Goal: Task Accomplishment & Management: Manage account settings

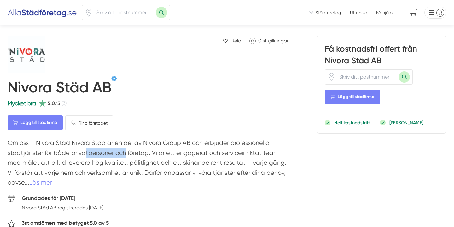
drag, startPoint x: 70, startPoint y: 151, endPoint x: 112, endPoint y: 151, distance: 41.3
click at [112, 151] on p "Om oss – Nivora Städ Nivora Städ är en del av Nivora Group AB och erbjuder prof…" at bounding box center [150, 164] width 284 height 53
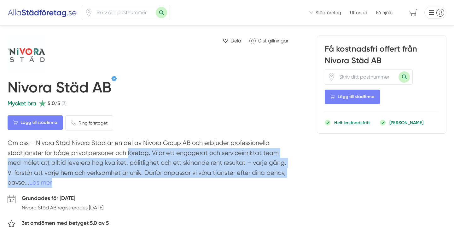
drag, startPoint x: 112, startPoint y: 155, endPoint x: 165, endPoint y: 184, distance: 60.3
click at [165, 185] on p "Om oss – Nivora Städ Nivora Städ är en del av Nivora Group AB och erbjuder prof…" at bounding box center [150, 164] width 284 height 53
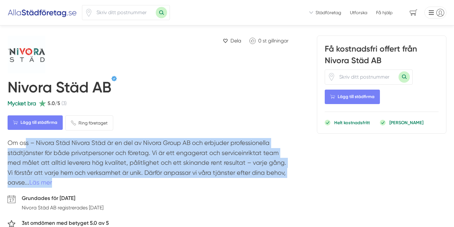
drag, startPoint x: 7, startPoint y: 144, endPoint x: 61, endPoint y: 185, distance: 67.9
click at [211, 105] on div "Mycket bra 5.0/5 (3)" at bounding box center [150, 103] width 284 height 9
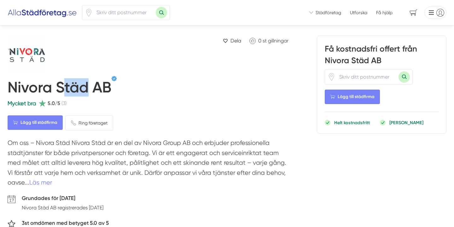
drag, startPoint x: 62, startPoint y: 83, endPoint x: 85, endPoint y: 83, distance: 23.3
click at [85, 83] on h1 "Nivora Städ AB" at bounding box center [60, 88] width 104 height 21
click at [120, 85] on div "Nivora Städ AB" at bounding box center [150, 87] width 284 height 23
click at [429, 12] on li at bounding box center [433, 13] width 25 height 12
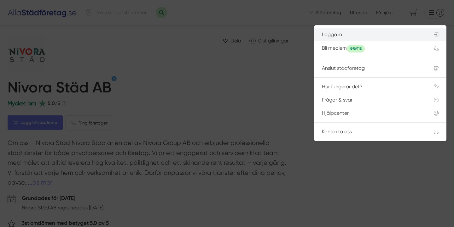
click at [336, 33] on div "Logga in" at bounding box center [370, 35] width 97 height 6
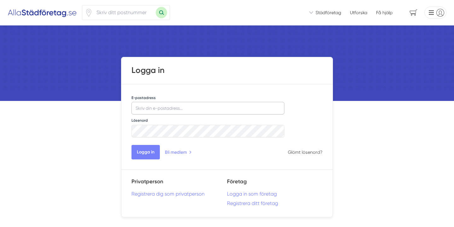
type input "info@nivorasstad.se"
click at [148, 153] on button "Logga in" at bounding box center [145, 152] width 28 height 14
